Goal: Transaction & Acquisition: Purchase product/service

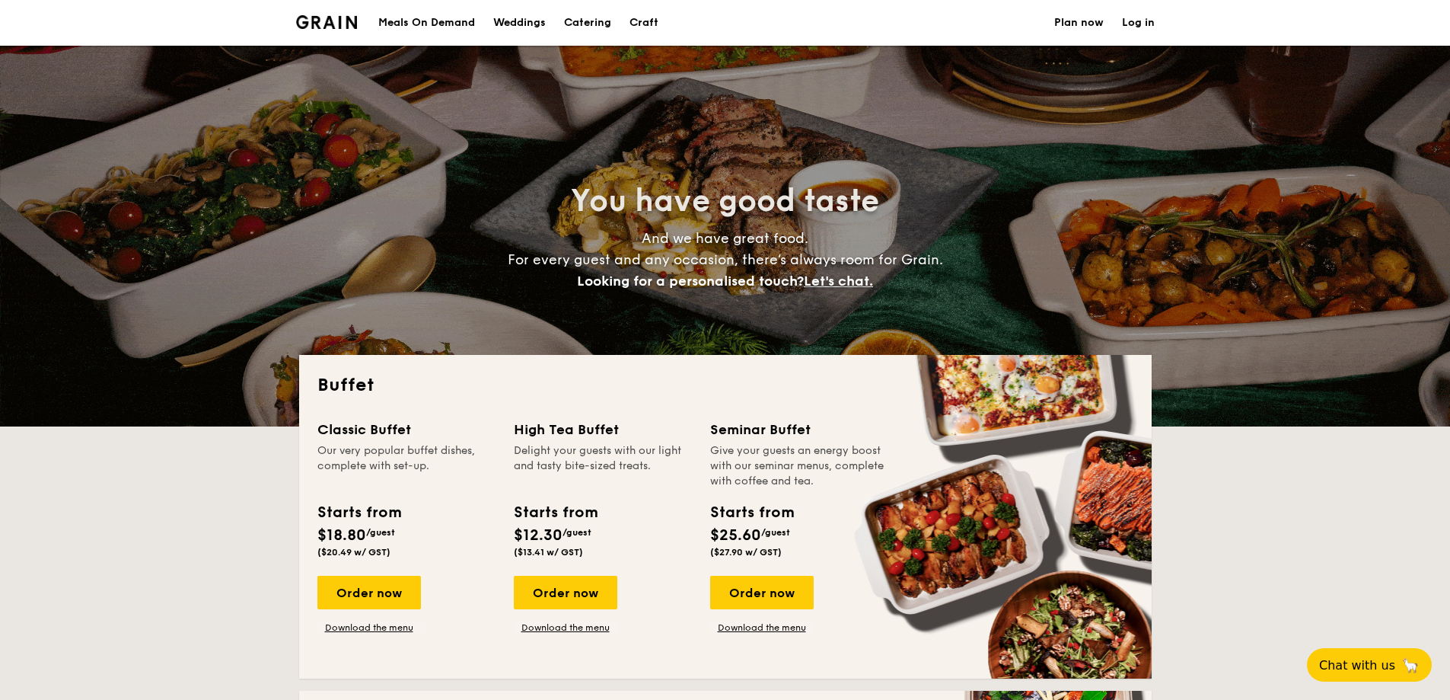
select select
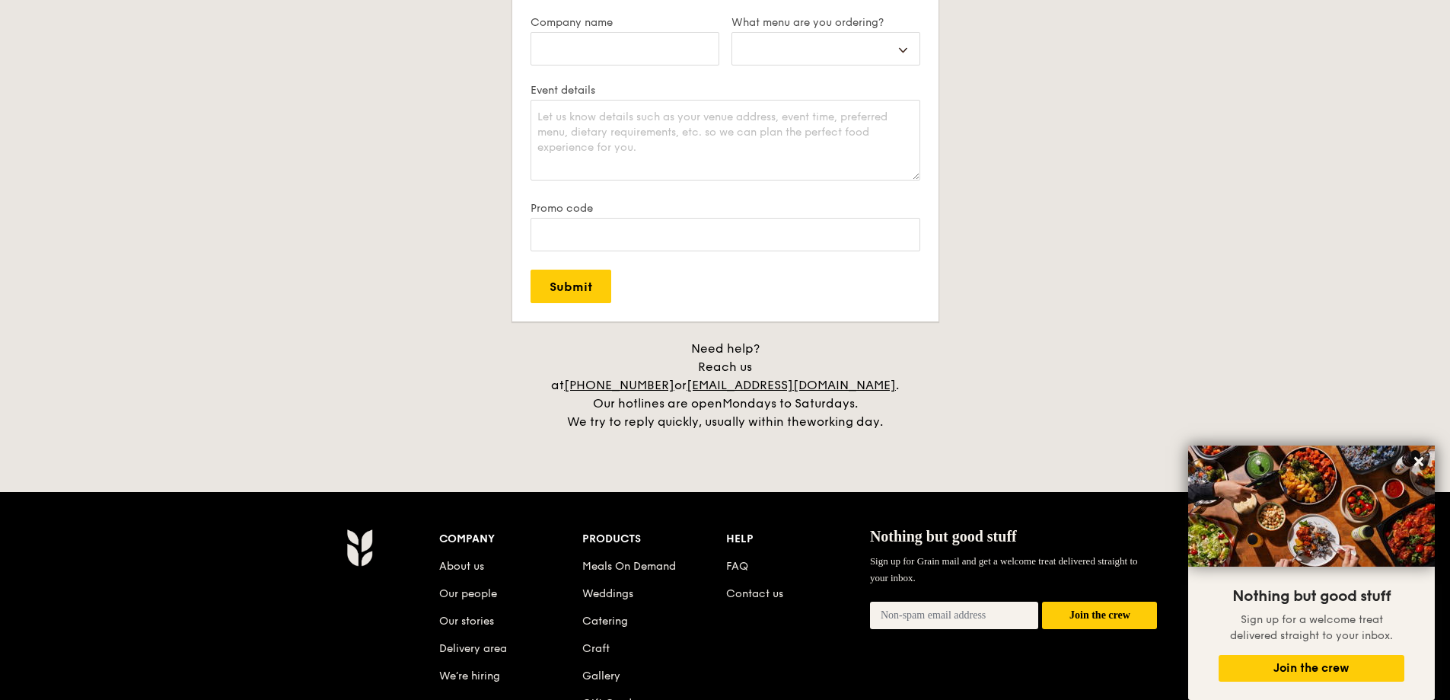
scroll to position [3120, 0]
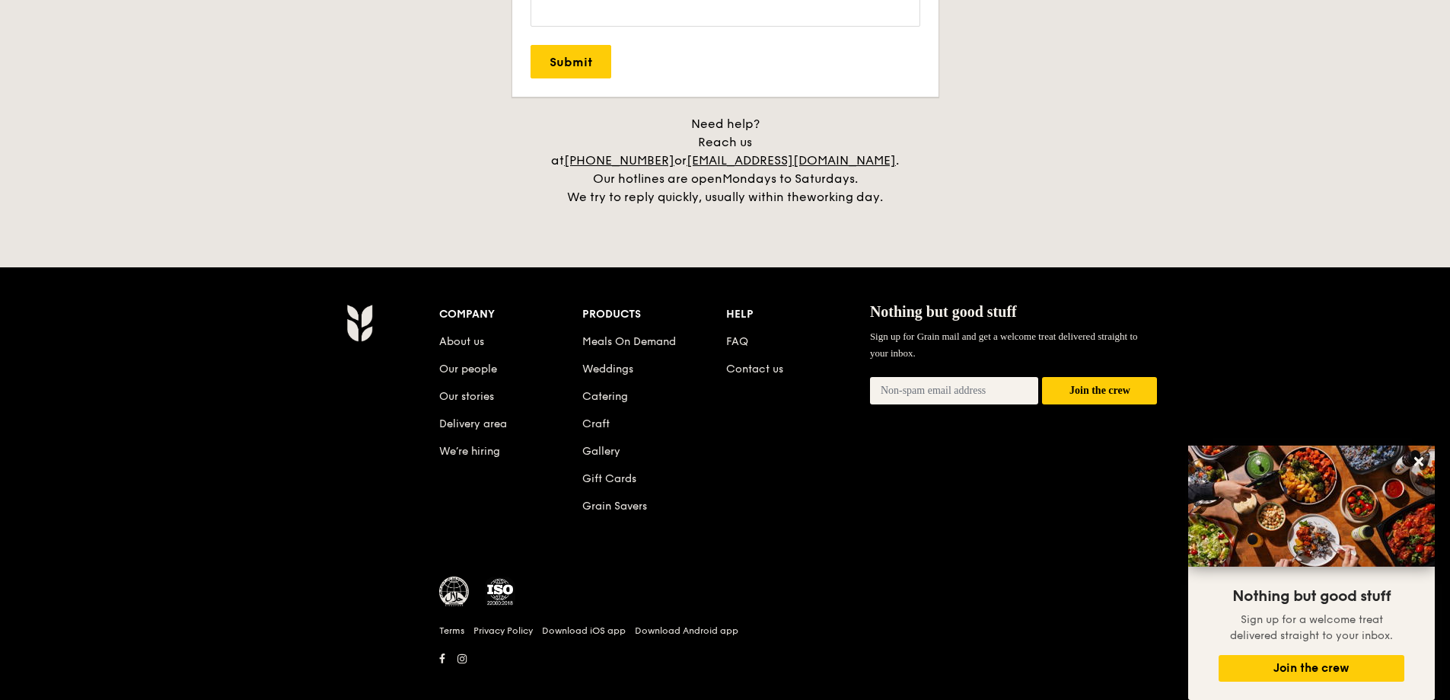
click at [928, 377] on input "email" at bounding box center [954, 390] width 169 height 27
type input "[EMAIL_ADDRESS][DOMAIN_NAME]"
click at [1096, 377] on button "Join the crew" at bounding box center [1099, 391] width 115 height 28
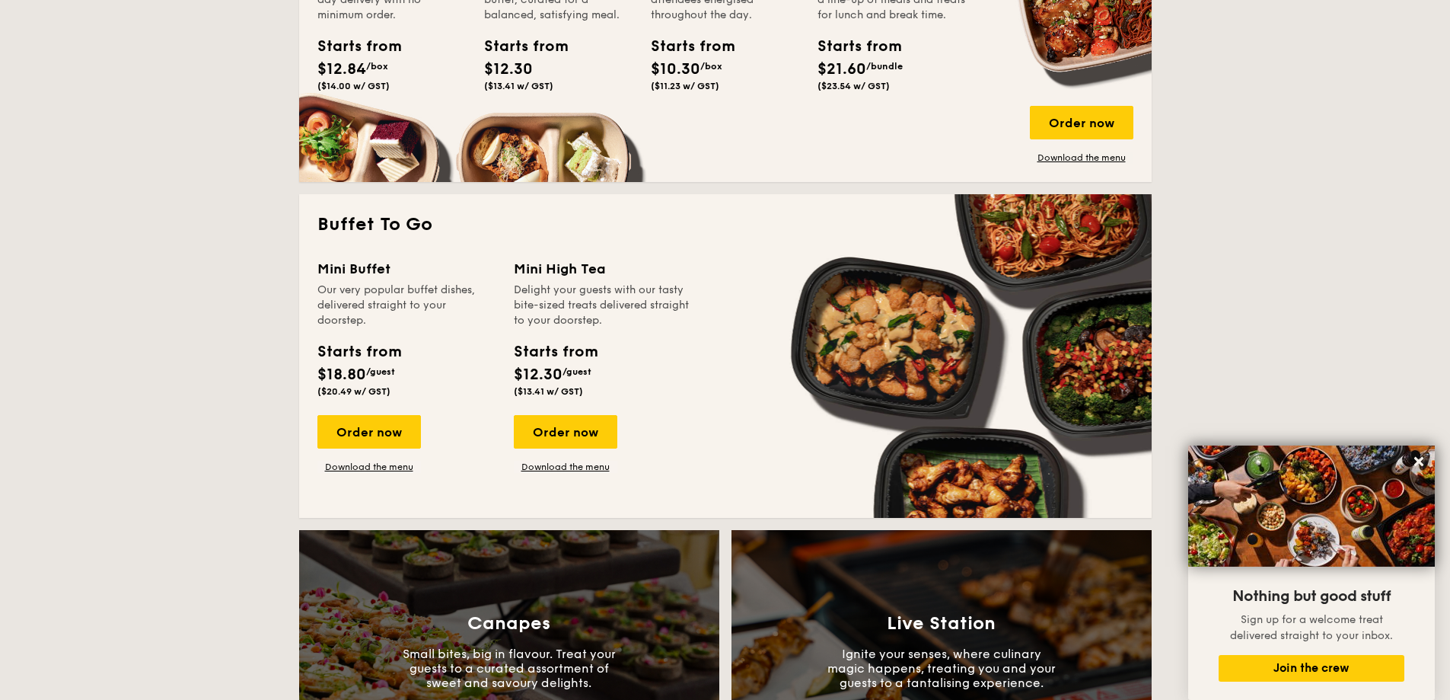
scroll to position [837, 0]
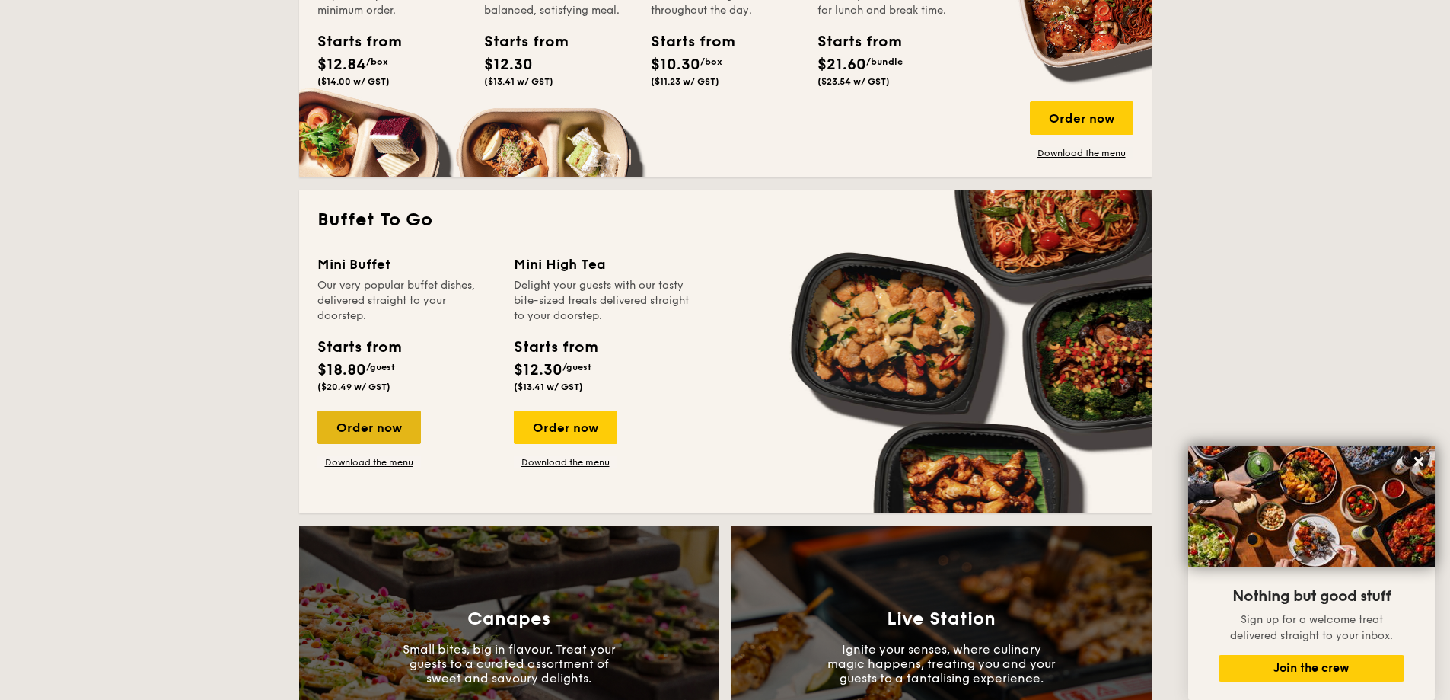
click at [354, 424] on div "Order now" at bounding box center [369, 426] width 104 height 33
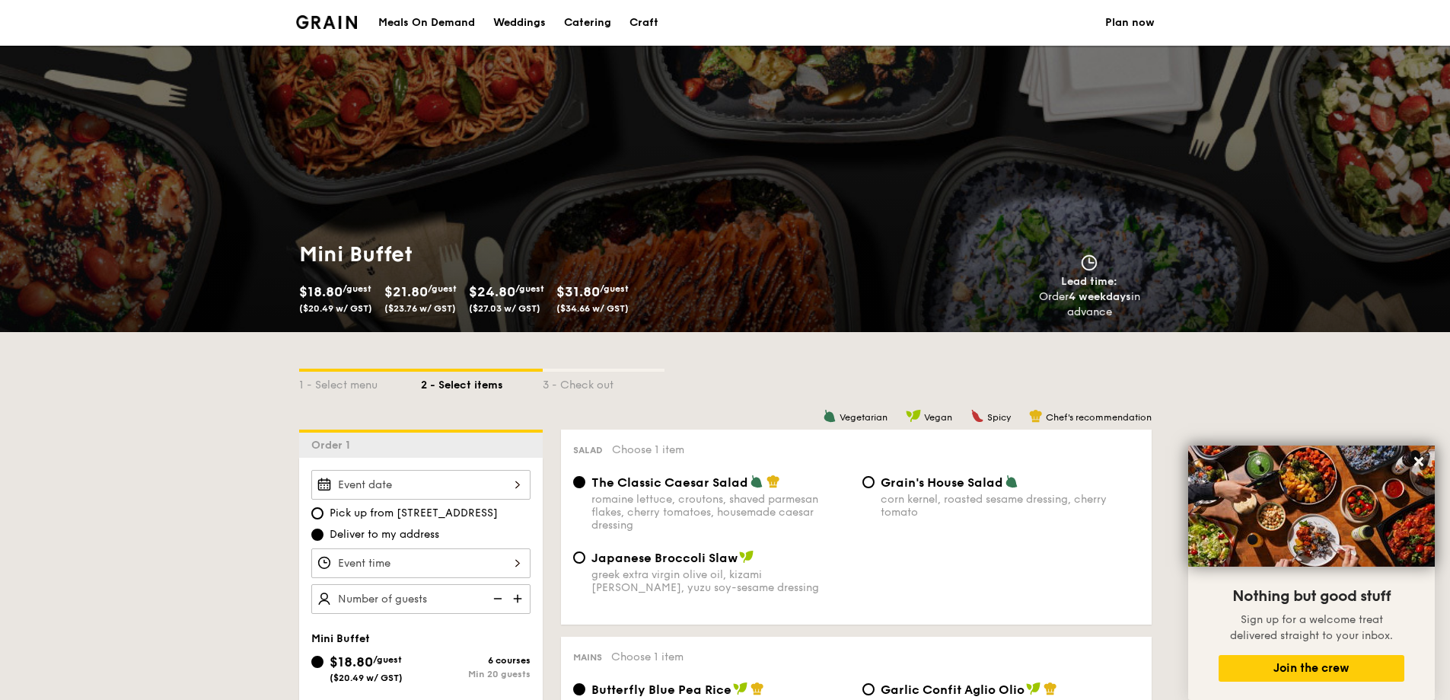
scroll to position [76, 0]
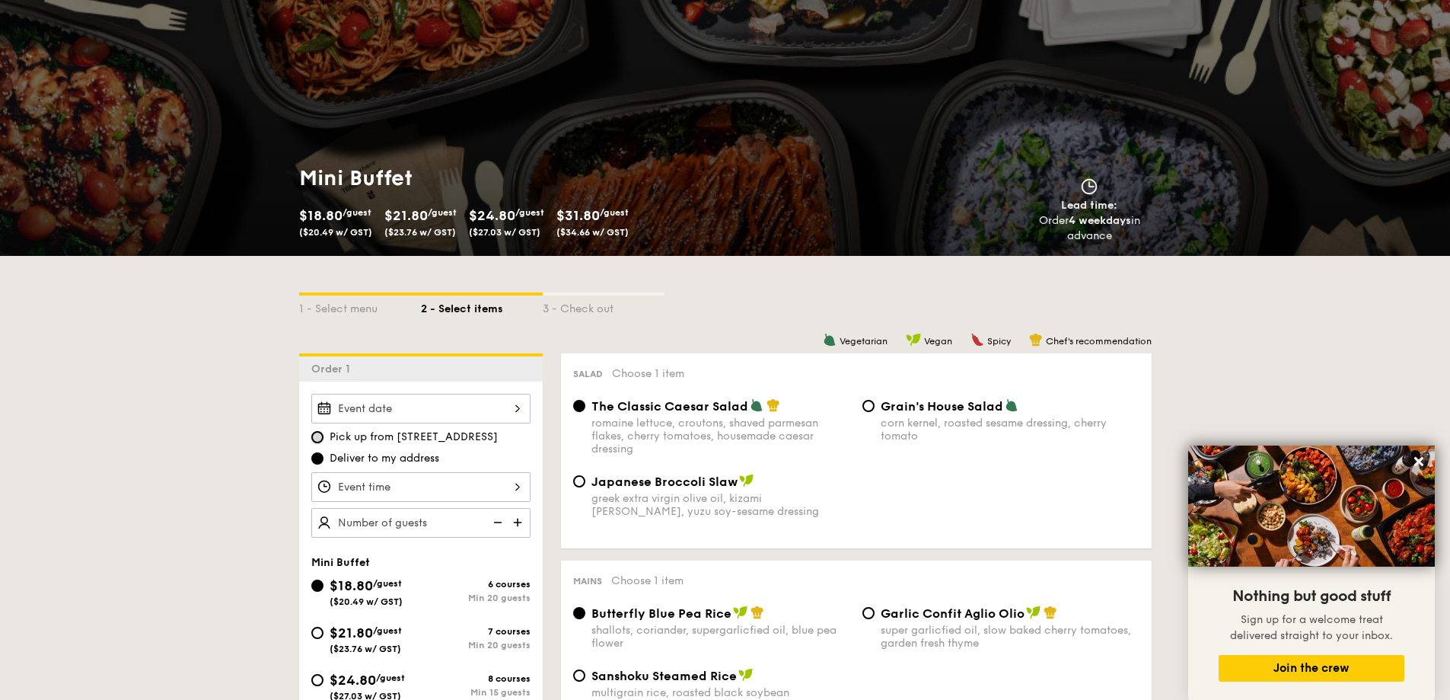
click at [323, 435] on input "Pick up from [STREET_ADDRESS]" at bounding box center [317, 437] width 12 height 12
radio input "true"
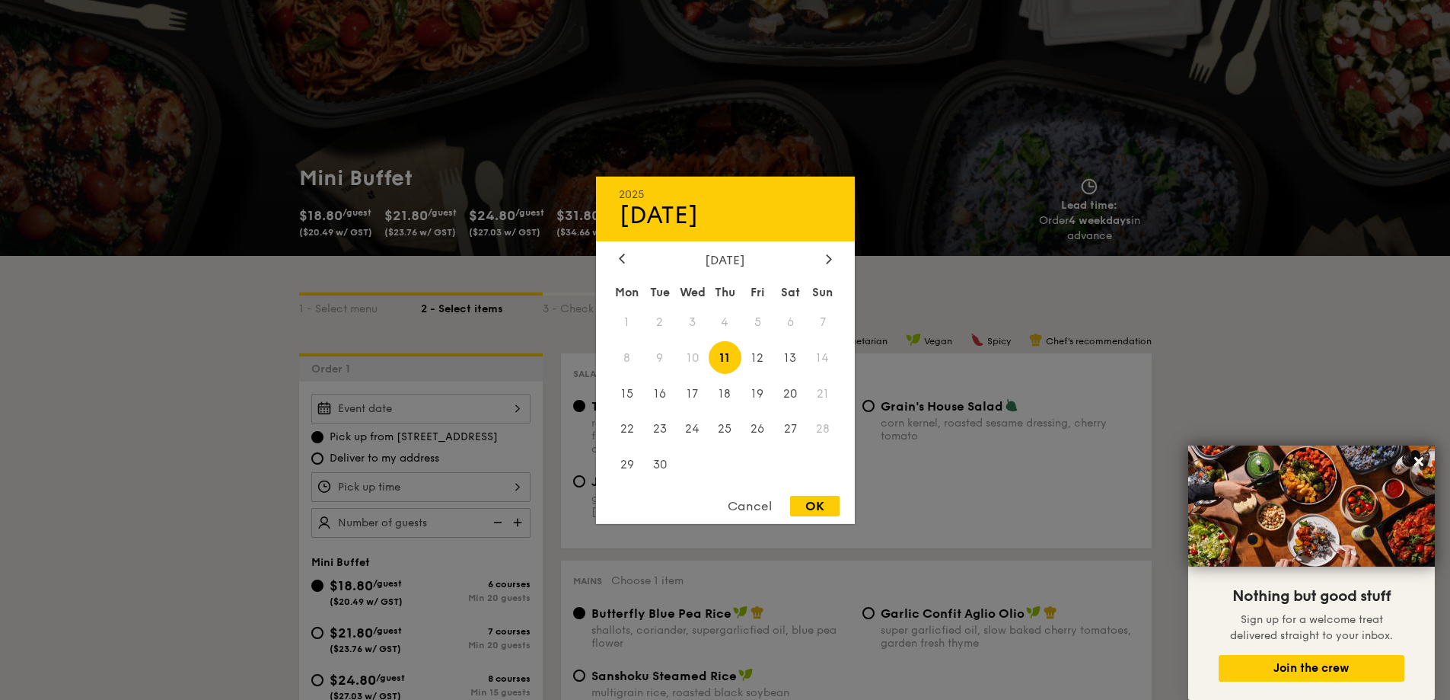
click at [438, 409] on div "2025 Sep [DATE] Tue Wed Thu Fri Sat Sun 1 2 3 4 5 6 7 8 9 10 11 12 13 14 15 16 …" at bounding box center [420, 409] width 219 height 30
click at [822, 359] on span "14" at bounding box center [823, 357] width 33 height 33
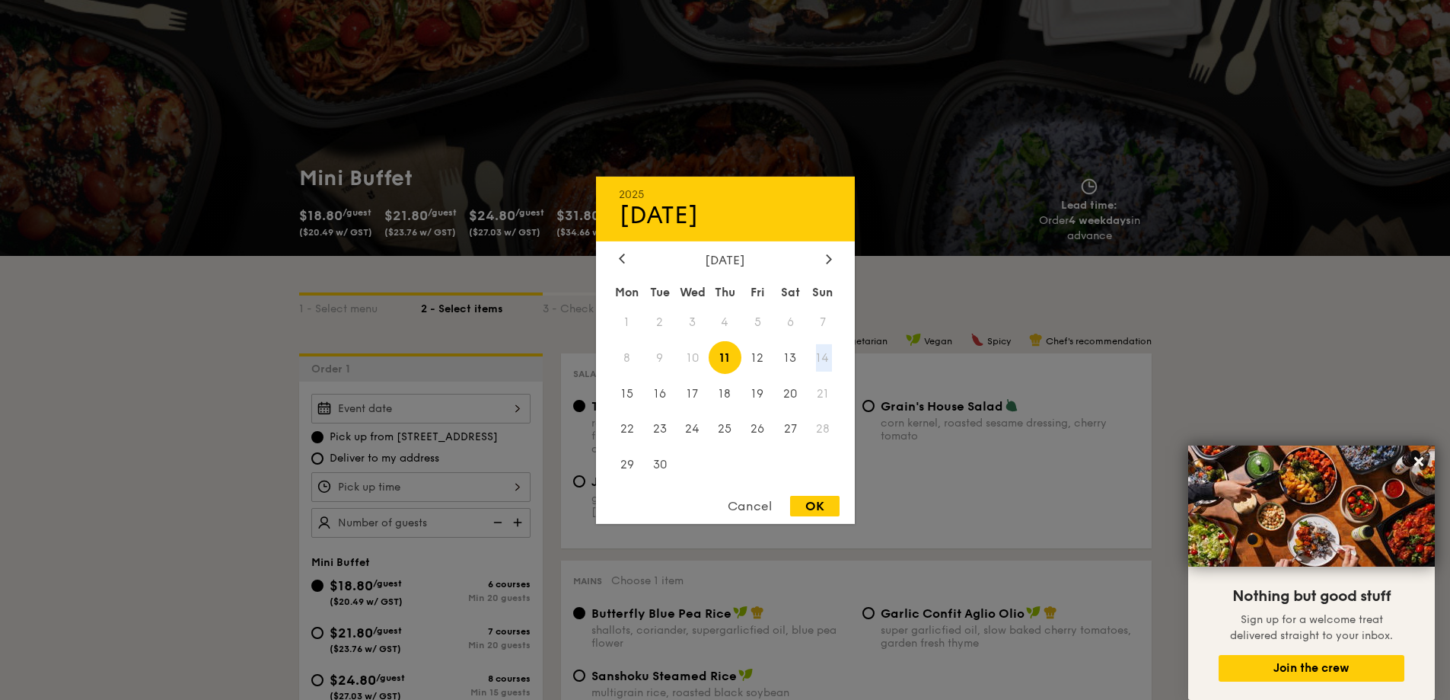
click at [822, 359] on span "14" at bounding box center [823, 357] width 33 height 33
click at [824, 508] on div "OK" at bounding box center [814, 506] width 49 height 21
type input "[DATE]"
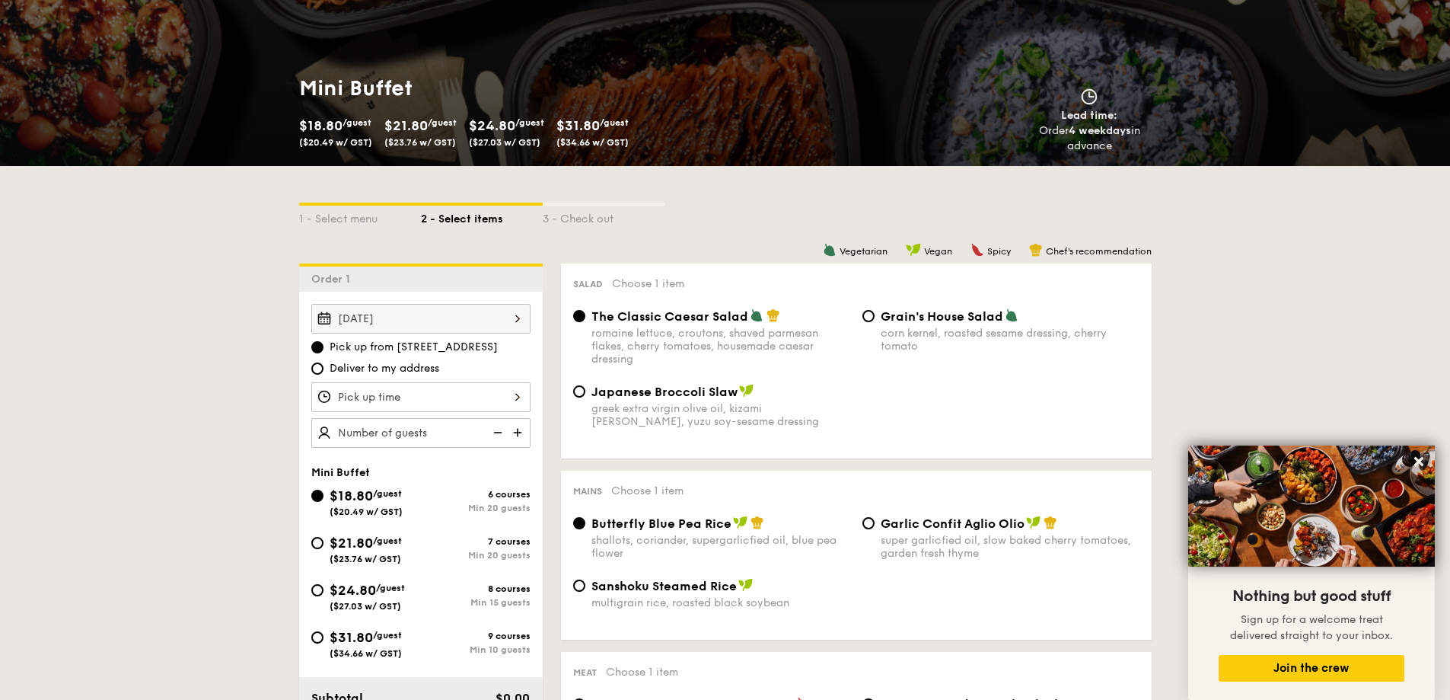
scroll to position [0, 0]
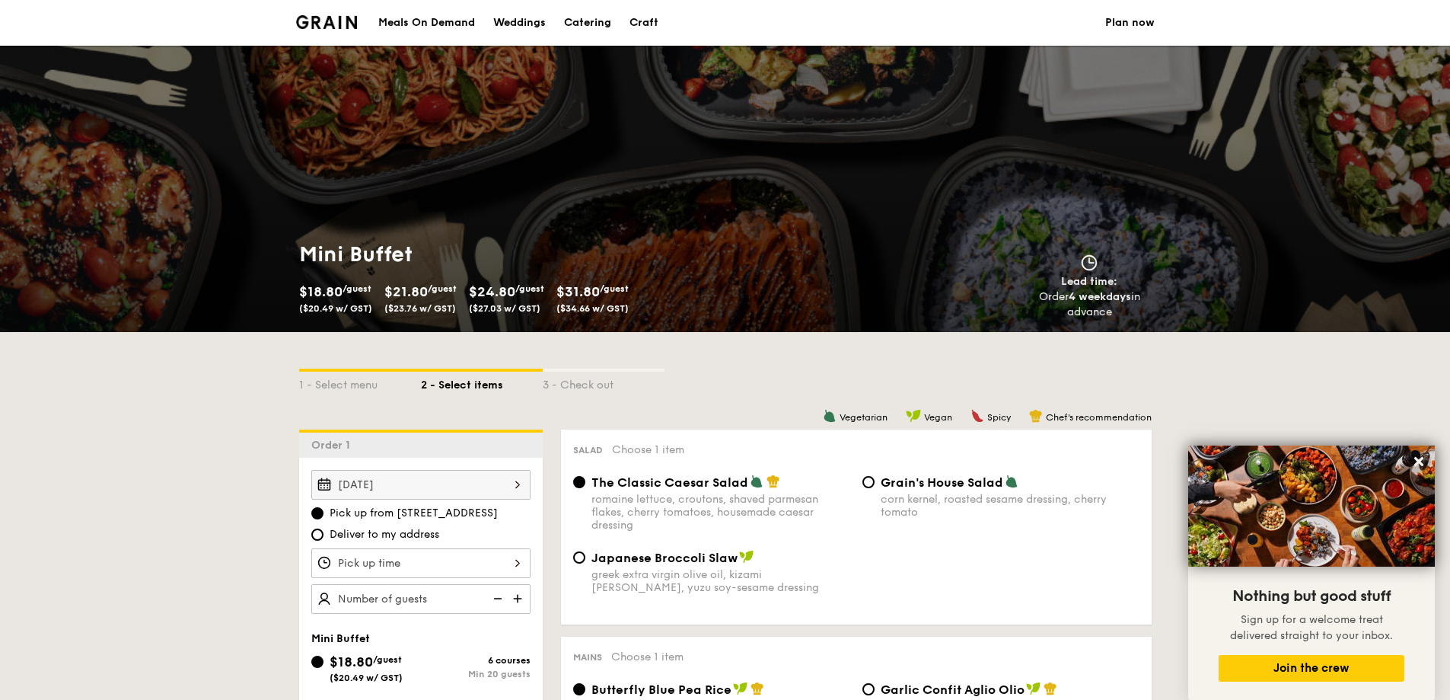
click at [449, 23] on div "Meals On Demand" at bounding box center [426, 23] width 97 height 46
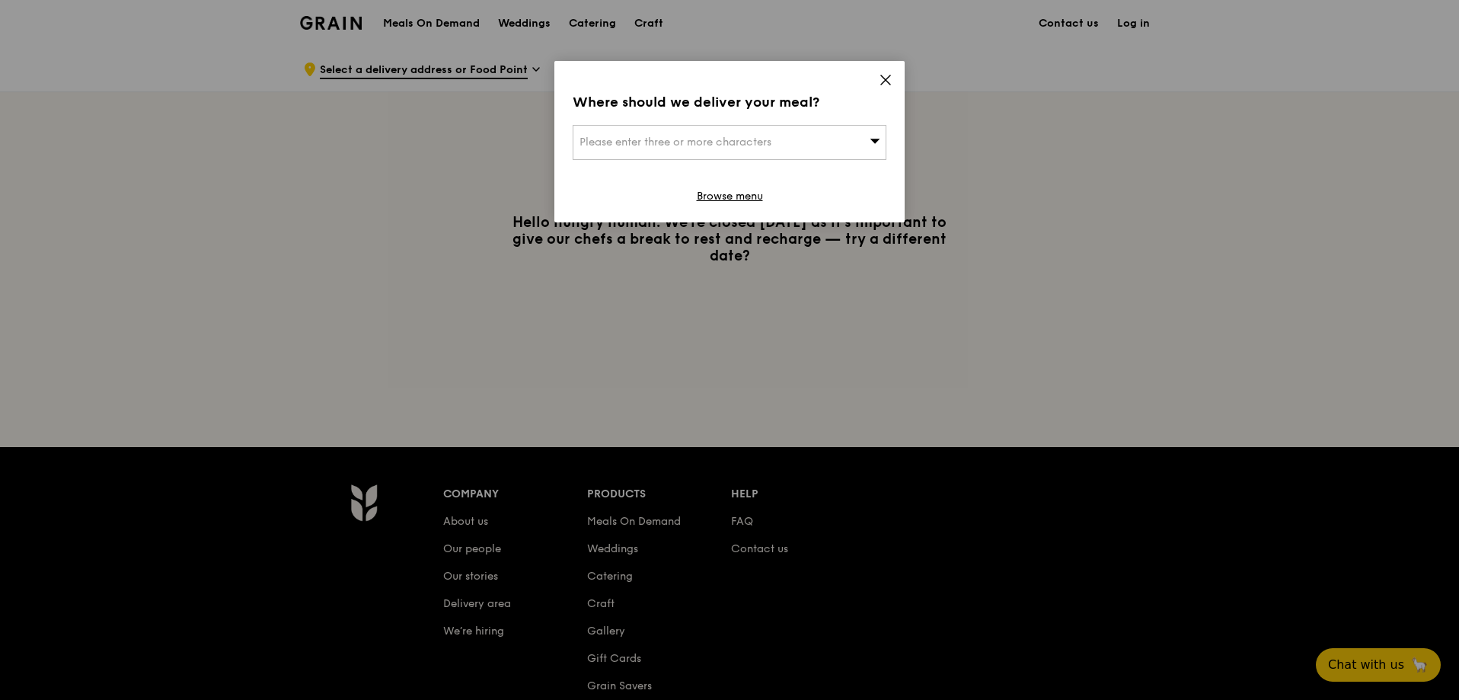
click at [701, 140] on span "Please enter three or more characters" at bounding box center [675, 142] width 192 height 13
click at [706, 149] on input "search" at bounding box center [729, 142] width 312 height 33
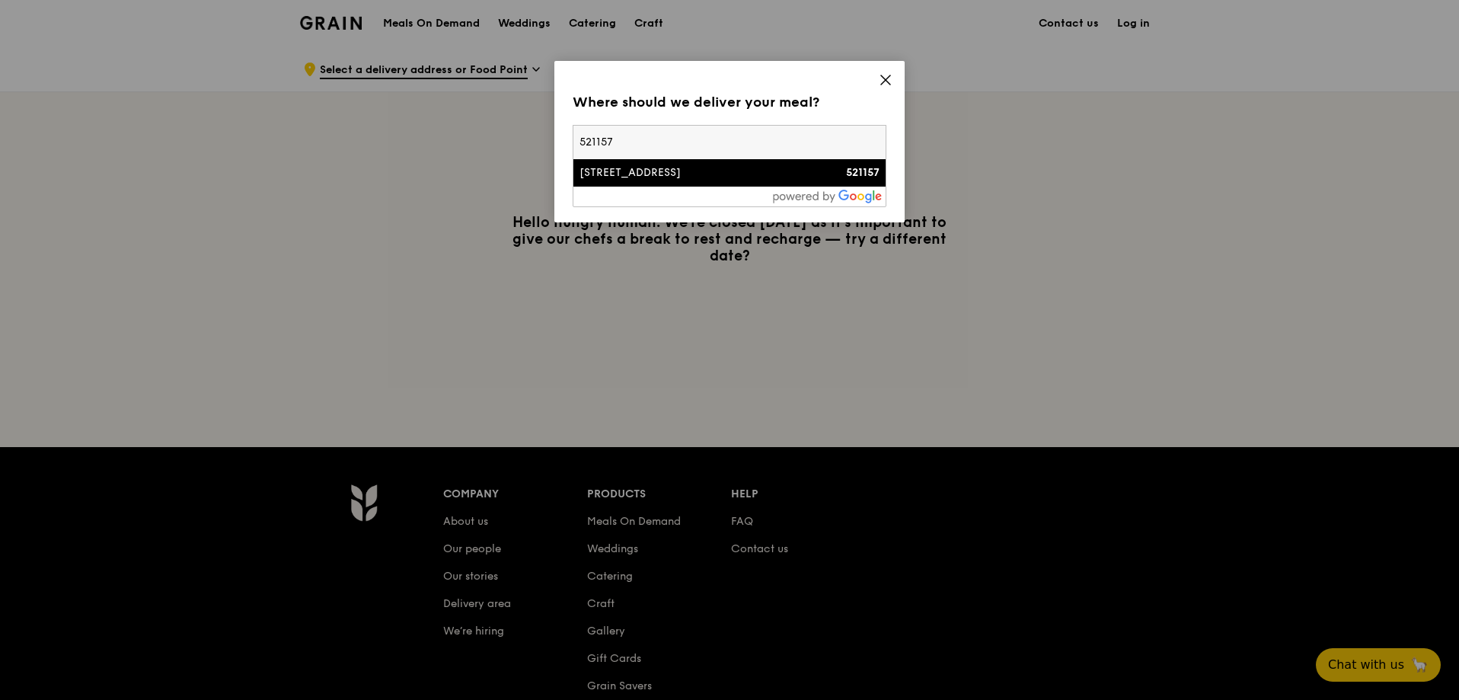
type input "521157"
click at [701, 168] on div "157 Tampines Street 12" at bounding box center [691, 172] width 225 height 15
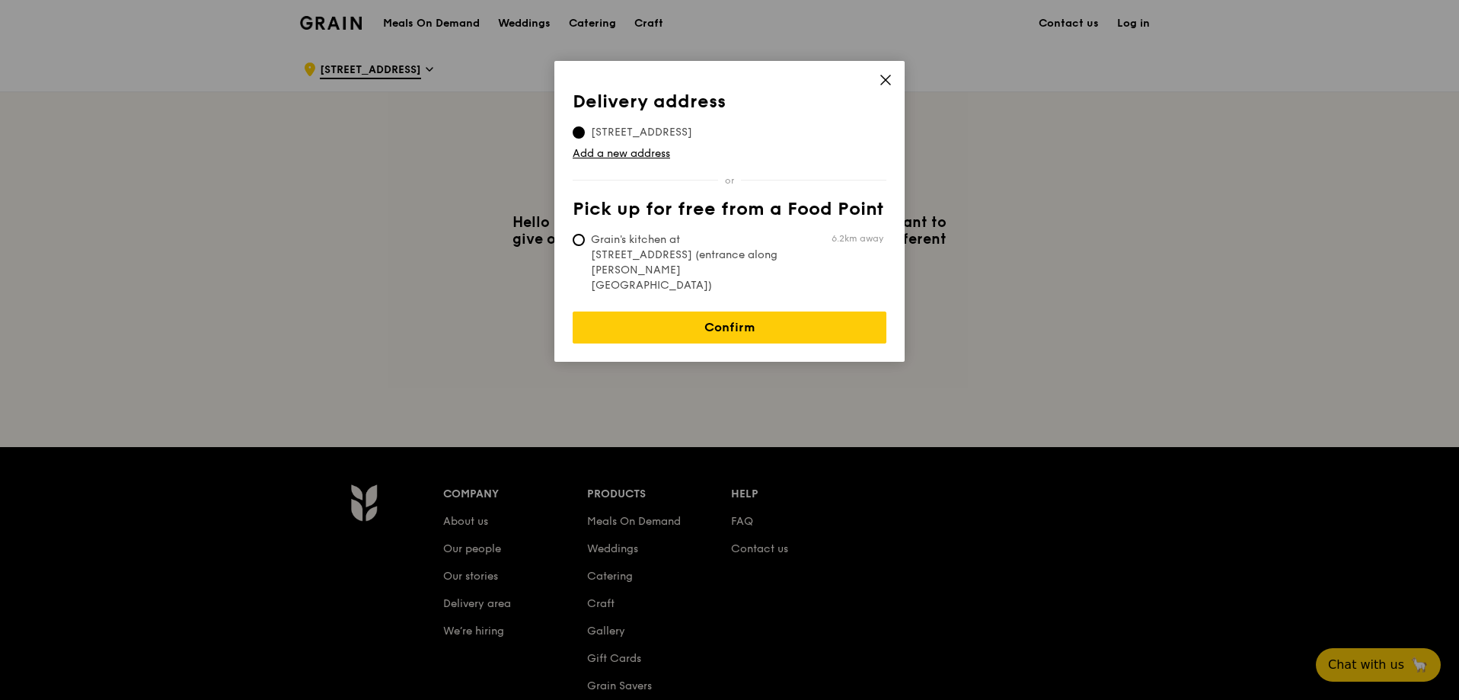
click at [883, 74] on icon at bounding box center [885, 80] width 14 height 14
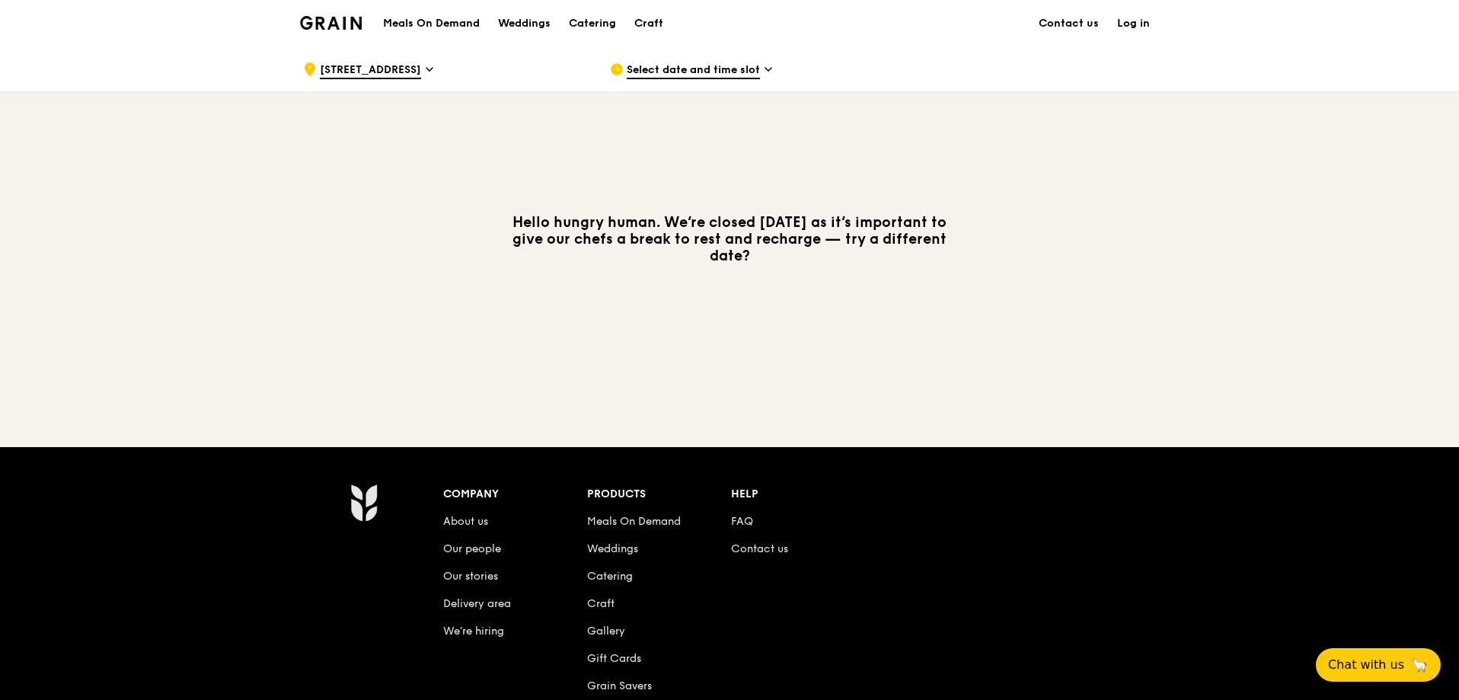
click at [416, 19] on h1 "Meals On Demand" at bounding box center [431, 23] width 97 height 15
click at [760, 64] on div "Select date and time slot" at bounding box center [751, 69] width 282 height 46
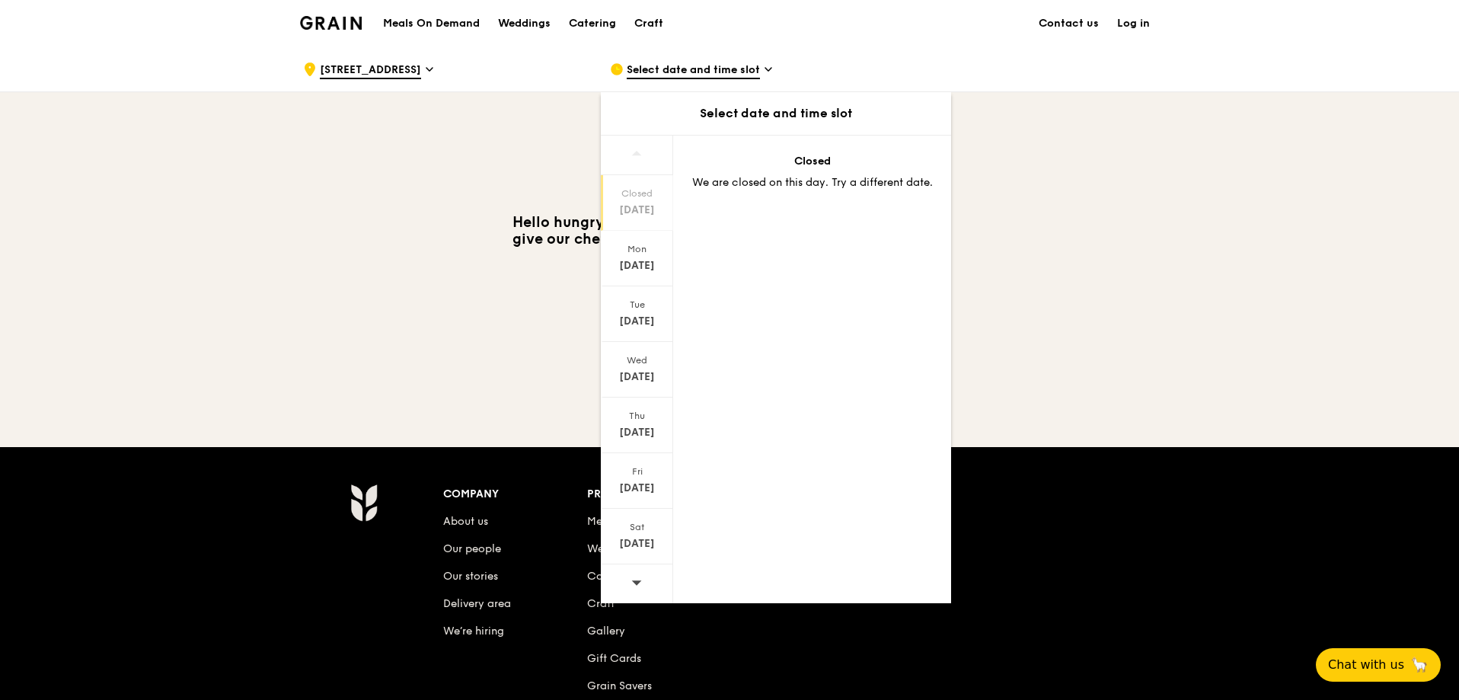
click at [1121, 177] on div "Hello hungry human. We’re closed today as it’s important to give our chefs a br…" at bounding box center [729, 239] width 877 height 294
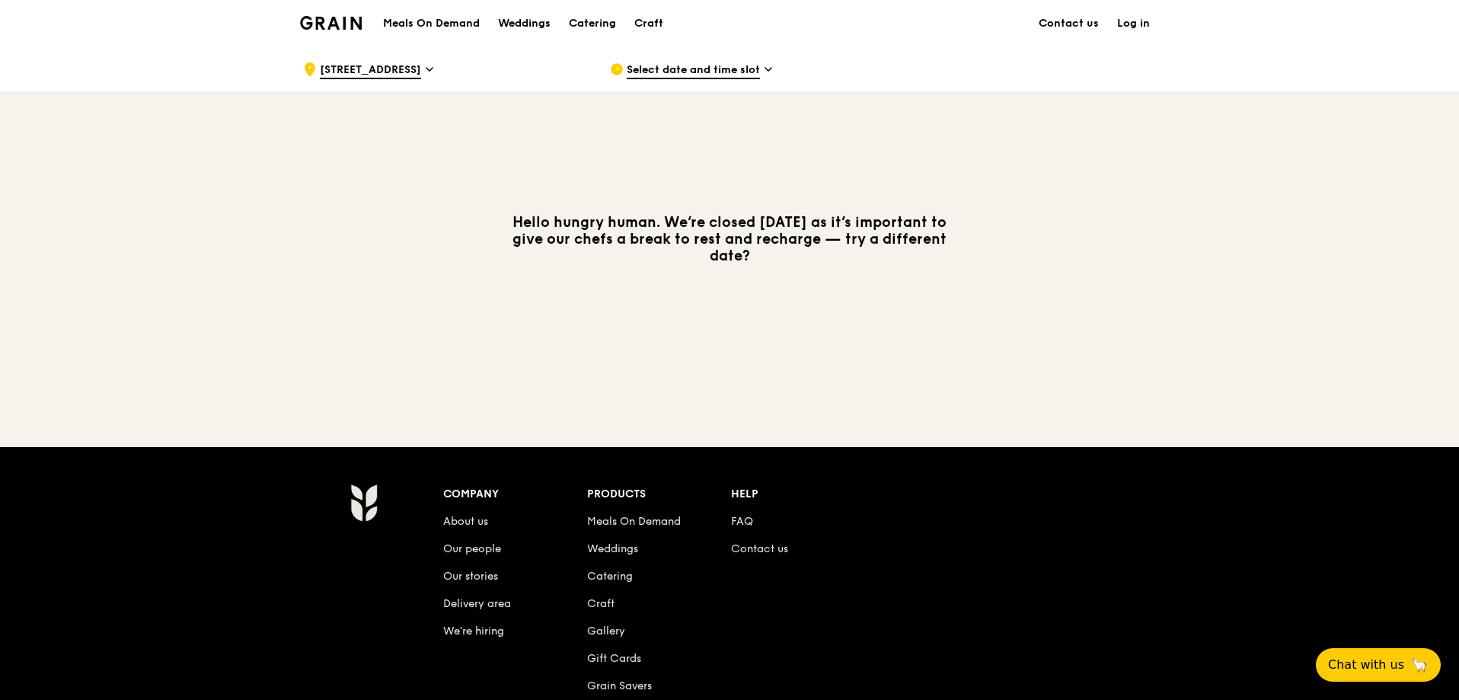
click at [413, 21] on h1 "Meals On Demand" at bounding box center [431, 23] width 97 height 15
